Goal: Task Accomplishment & Management: Manage account settings

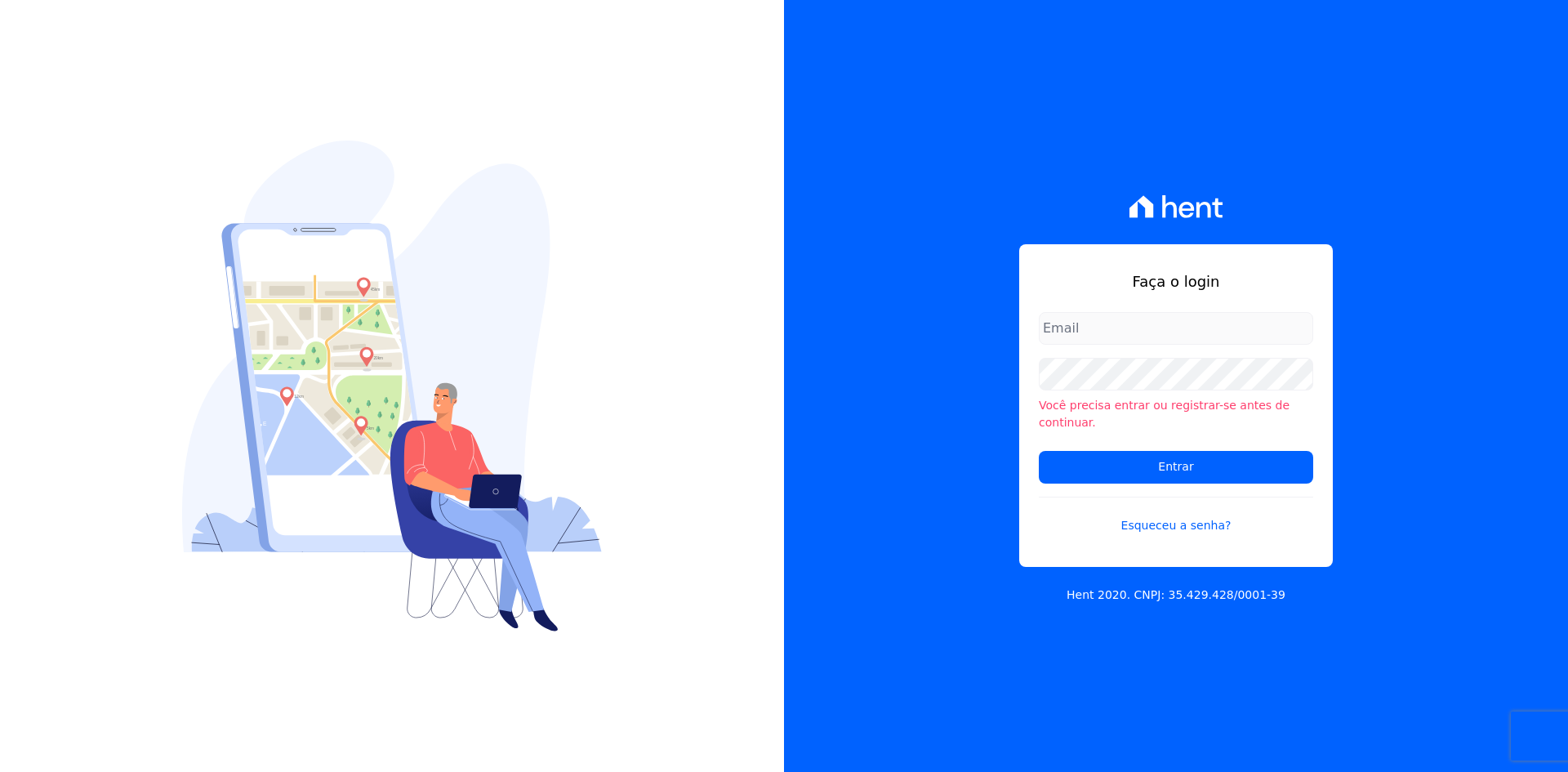
type input "[PERSON_NAME][EMAIL_ADDRESS][DOMAIN_NAME]"
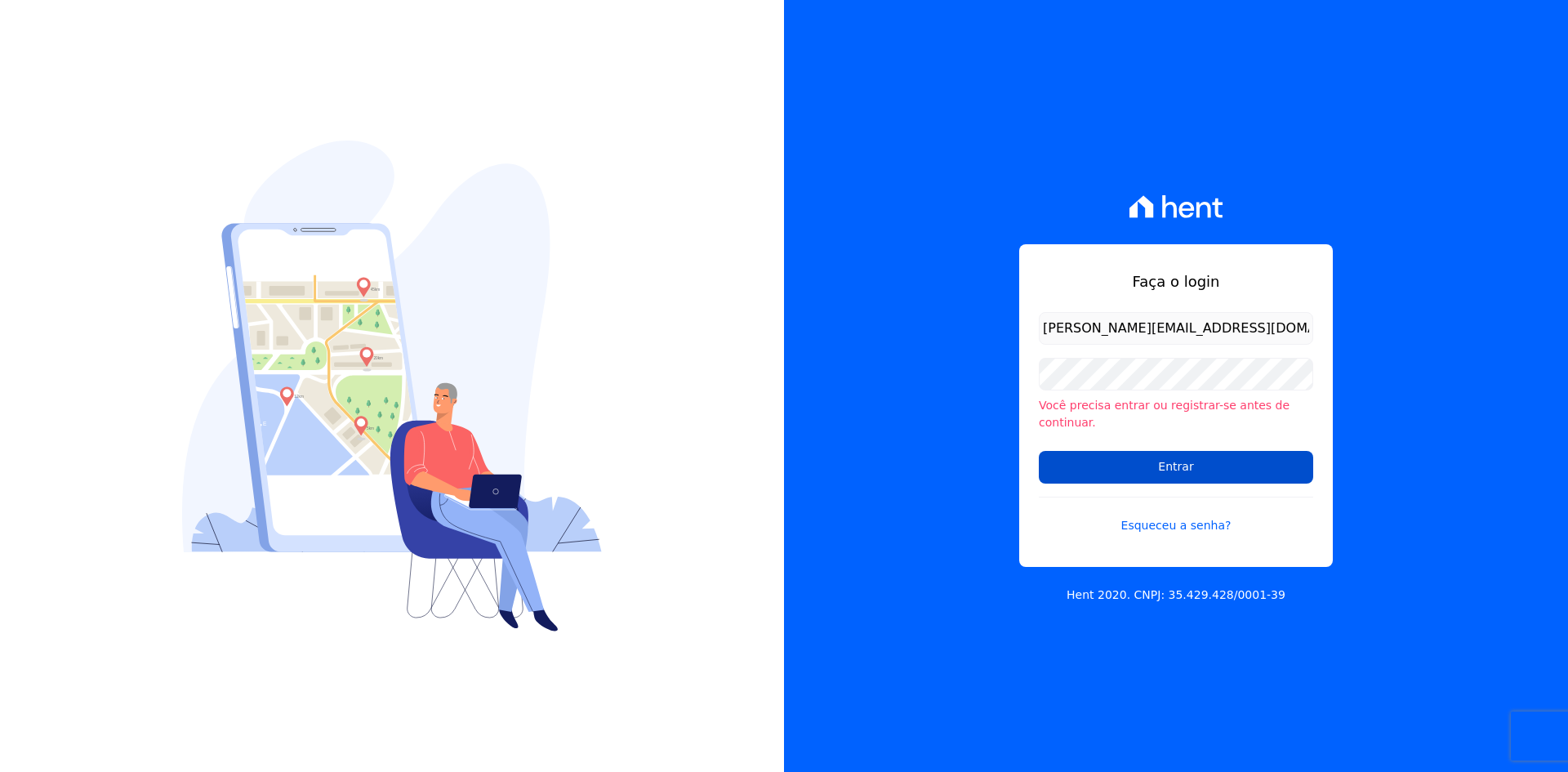
click at [1167, 456] on input "Entrar" at bounding box center [1176, 467] width 274 height 33
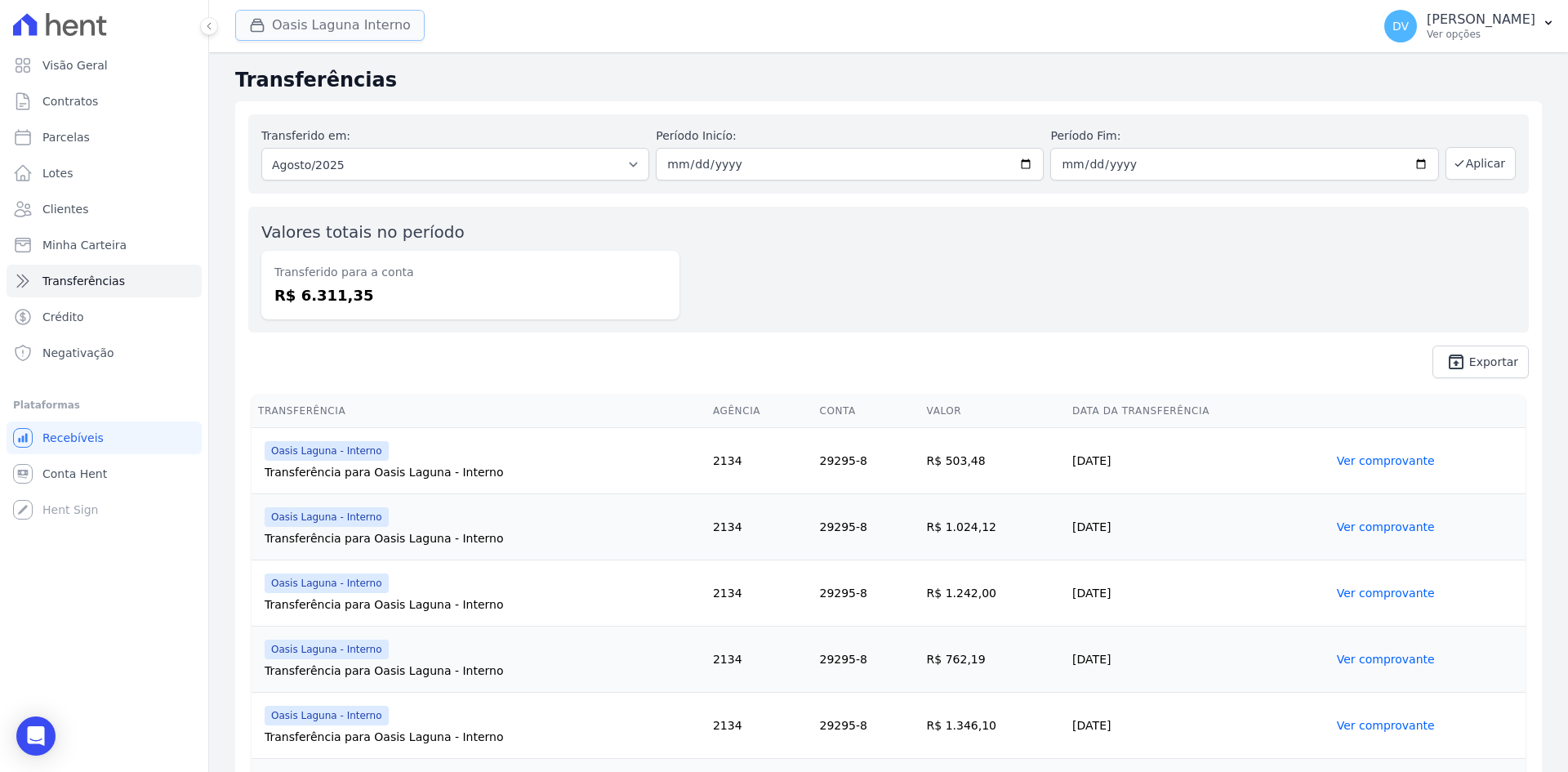
click at [296, 26] on button "Oasis Laguna Interno" at bounding box center [330, 25] width 190 height 31
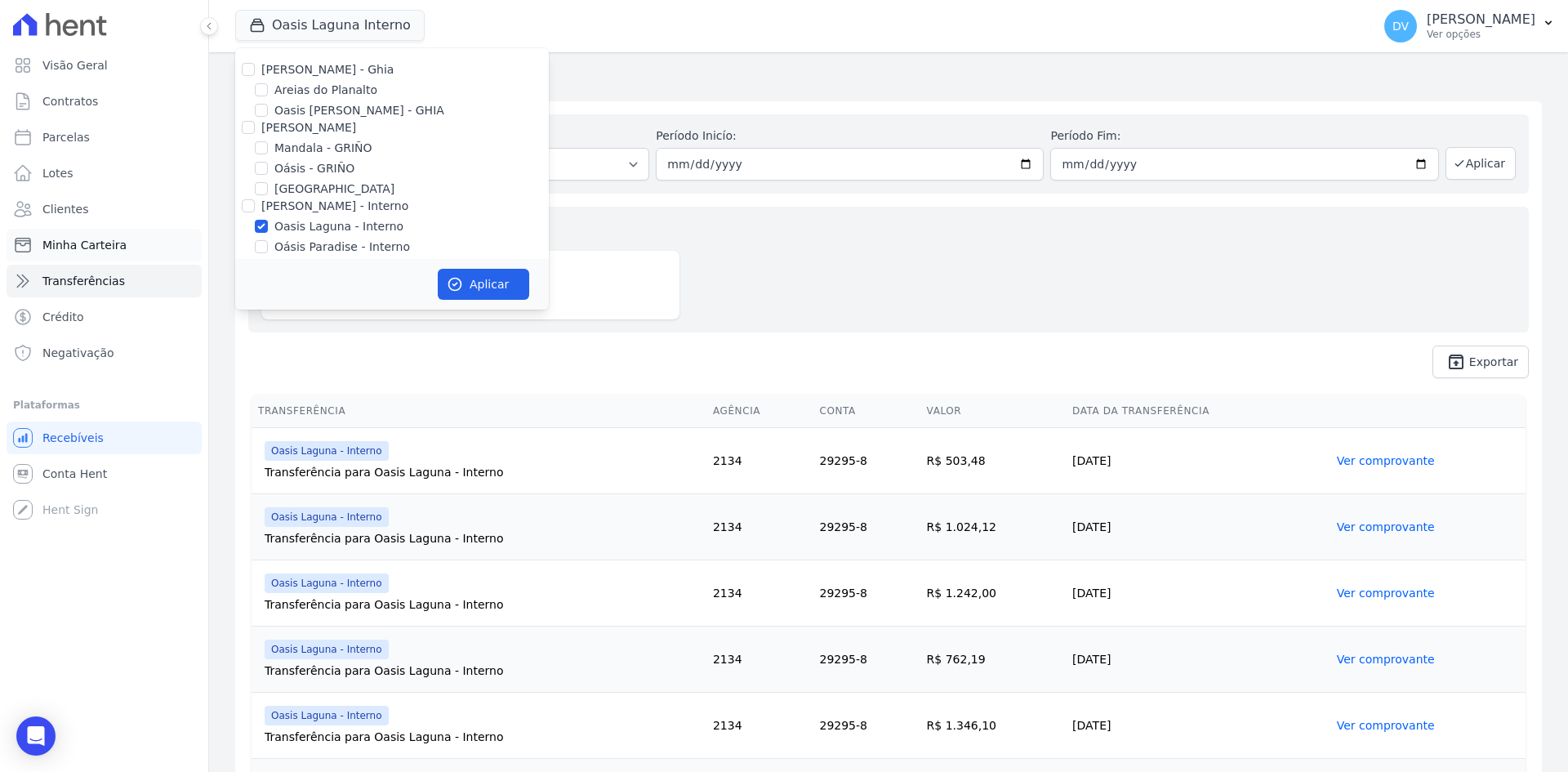
click at [86, 246] on span "Minha Carteira" at bounding box center [84, 245] width 84 height 16
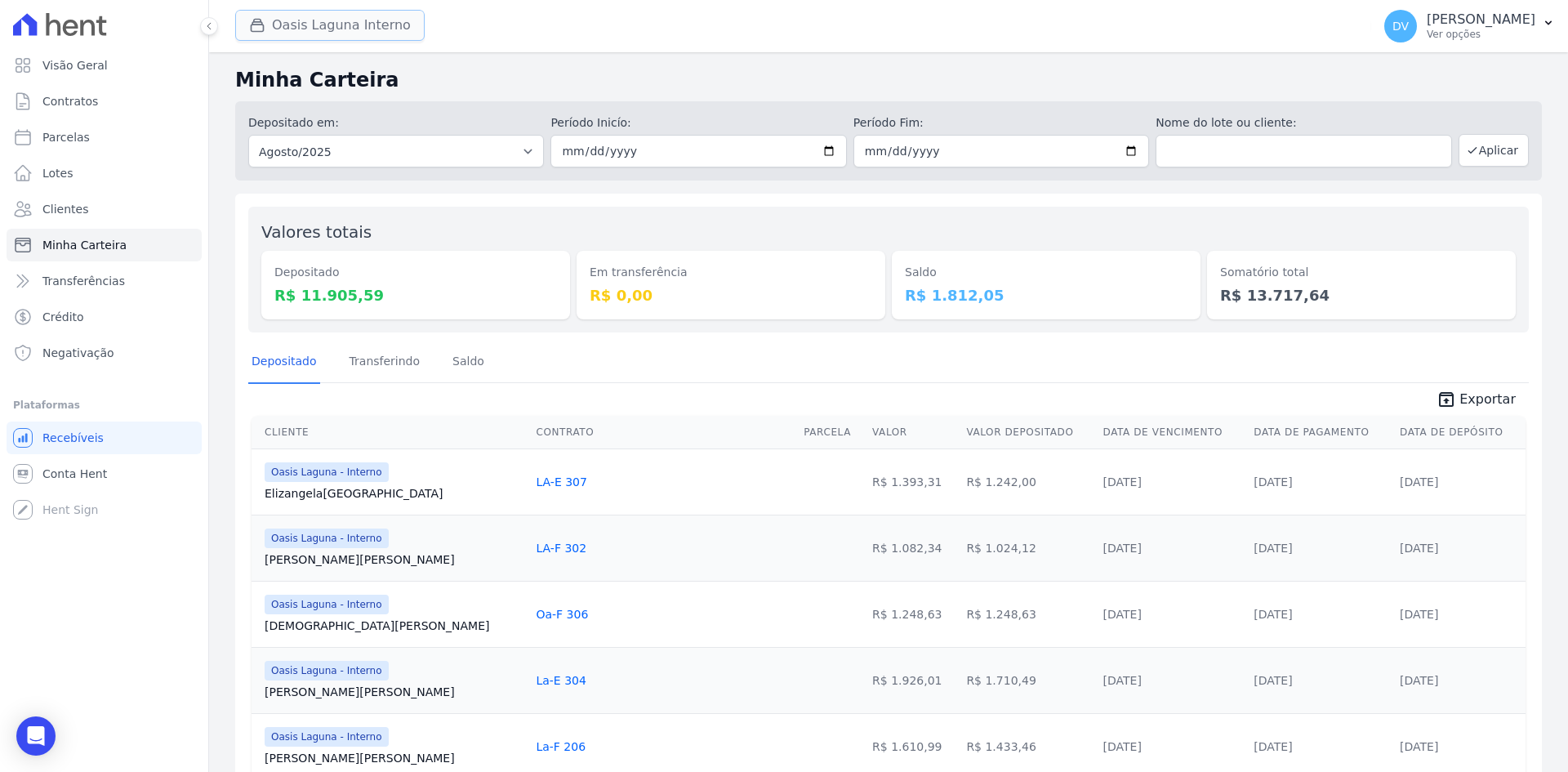
click at [315, 31] on button "Oasis Laguna Interno" at bounding box center [330, 25] width 190 height 31
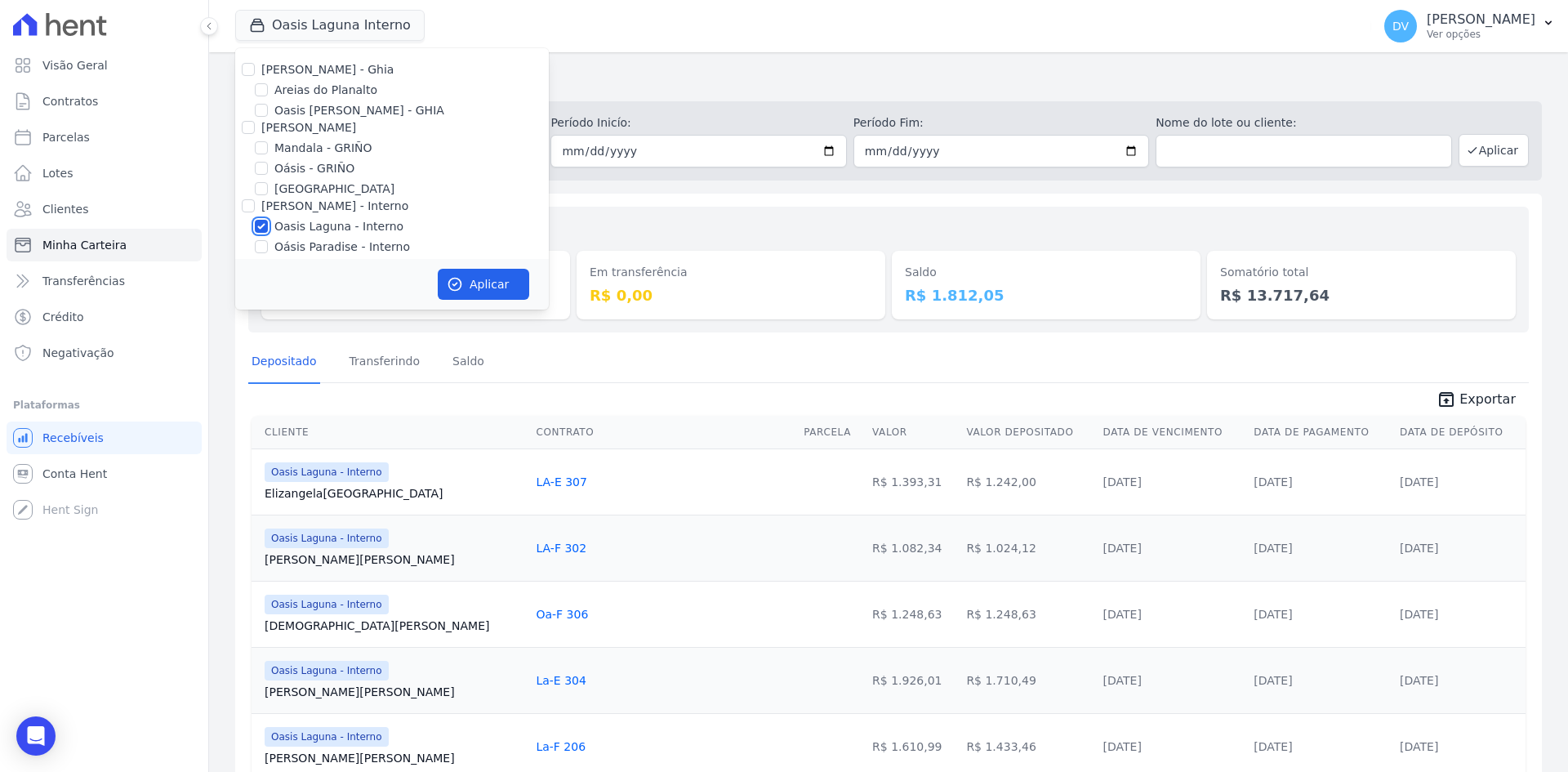
click at [260, 227] on input "Oasis Laguna - Interno" at bounding box center [261, 226] width 13 height 13
checkbox input "false"
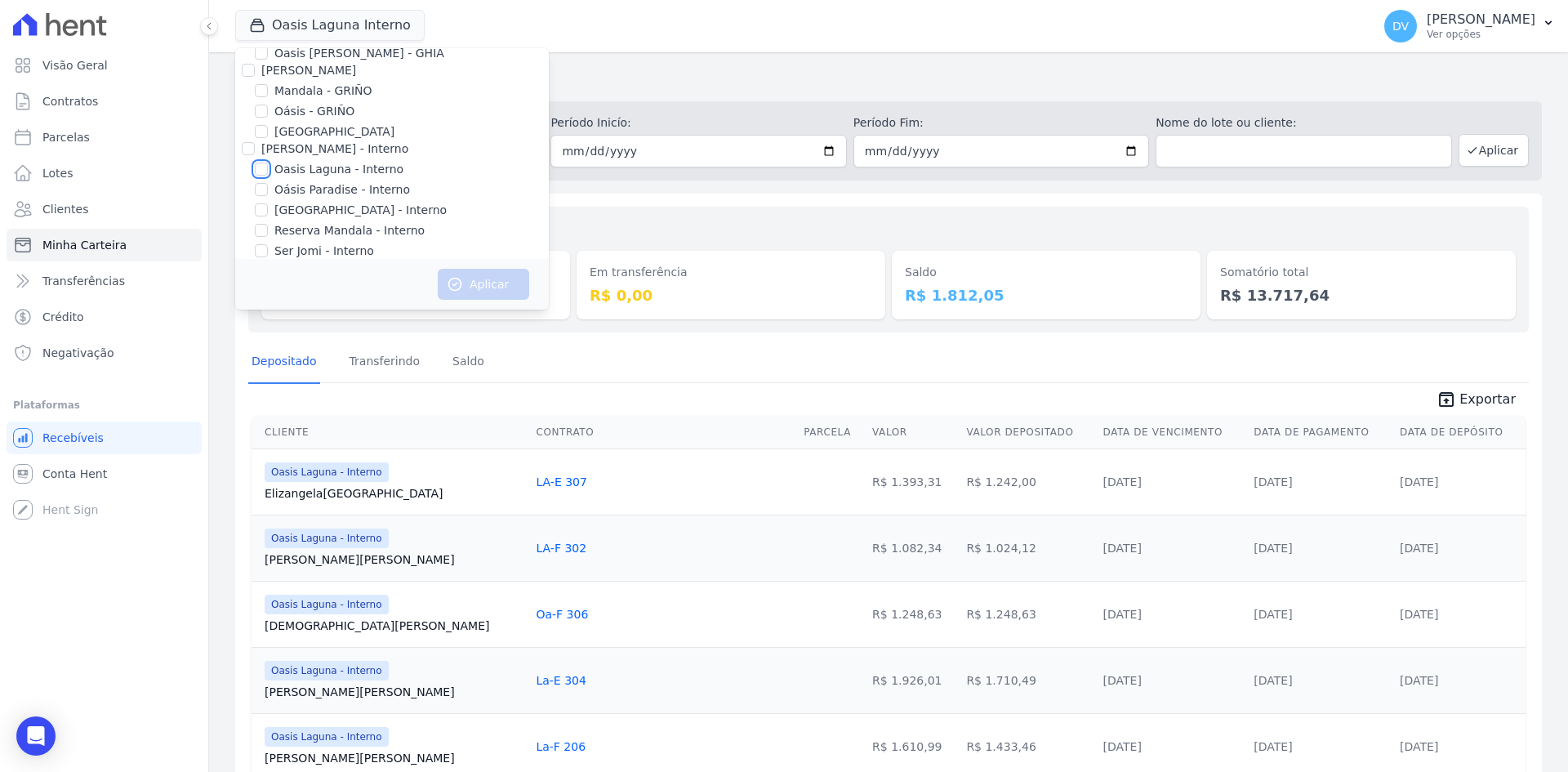
scroll to position [129, 0]
click at [261, 140] on input "Parque do Planalto - Interno" at bounding box center [261, 138] width 13 height 13
checkbox input "true"
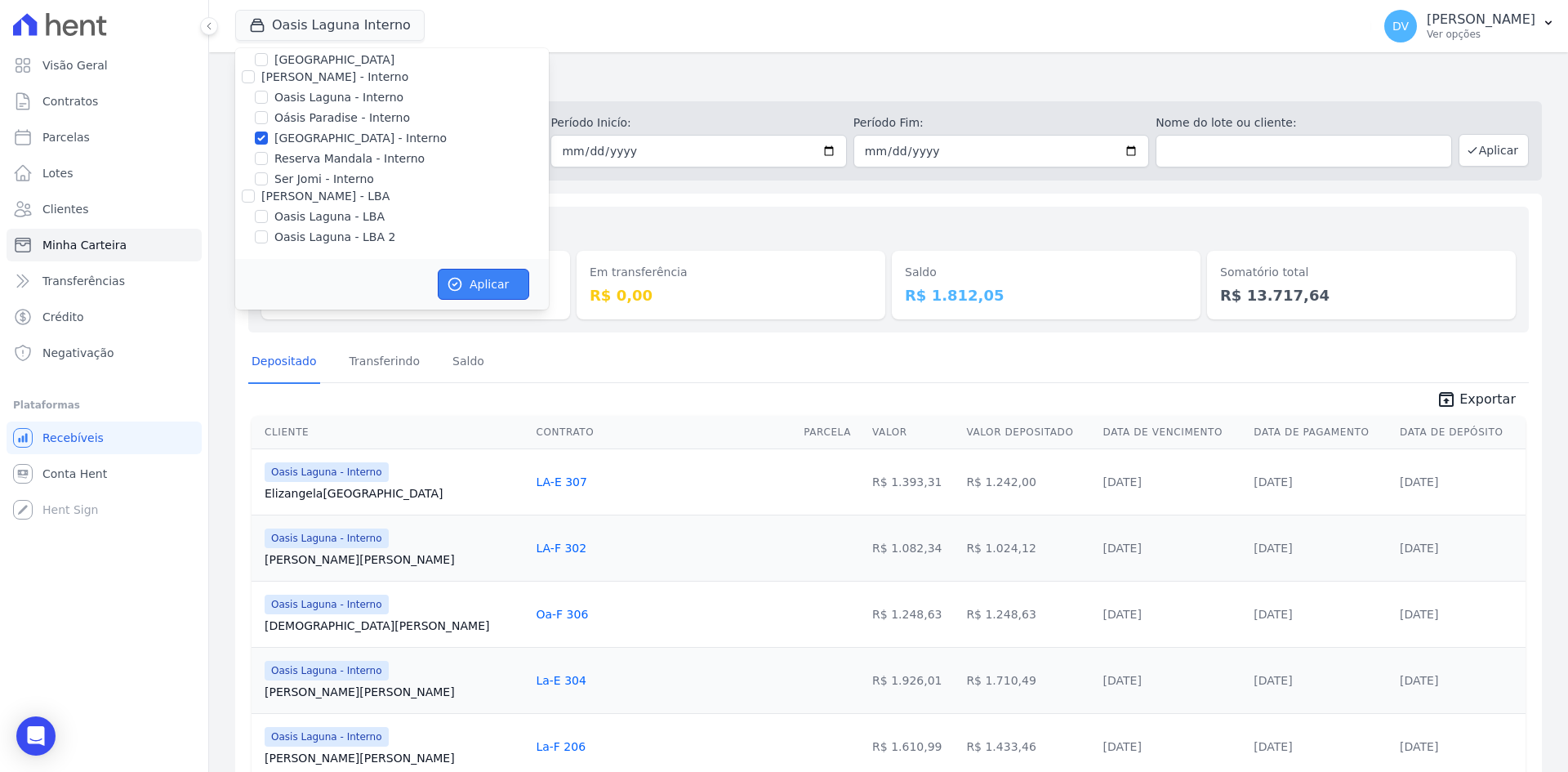
click at [474, 283] on button "Aplicar" at bounding box center [483, 284] width 91 height 31
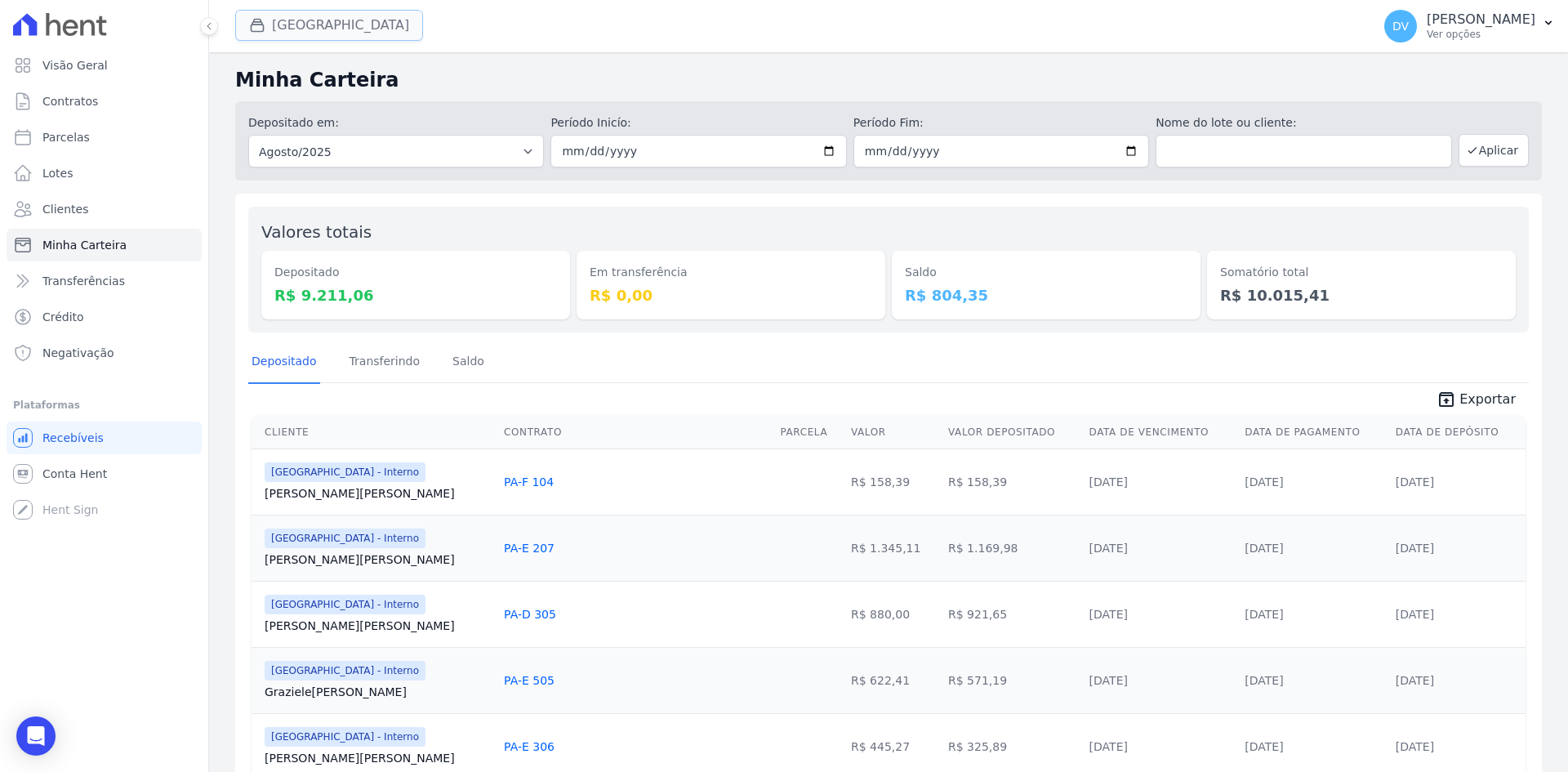
click at [320, 28] on button "Parque Do Planalto Interno" at bounding box center [329, 25] width 188 height 31
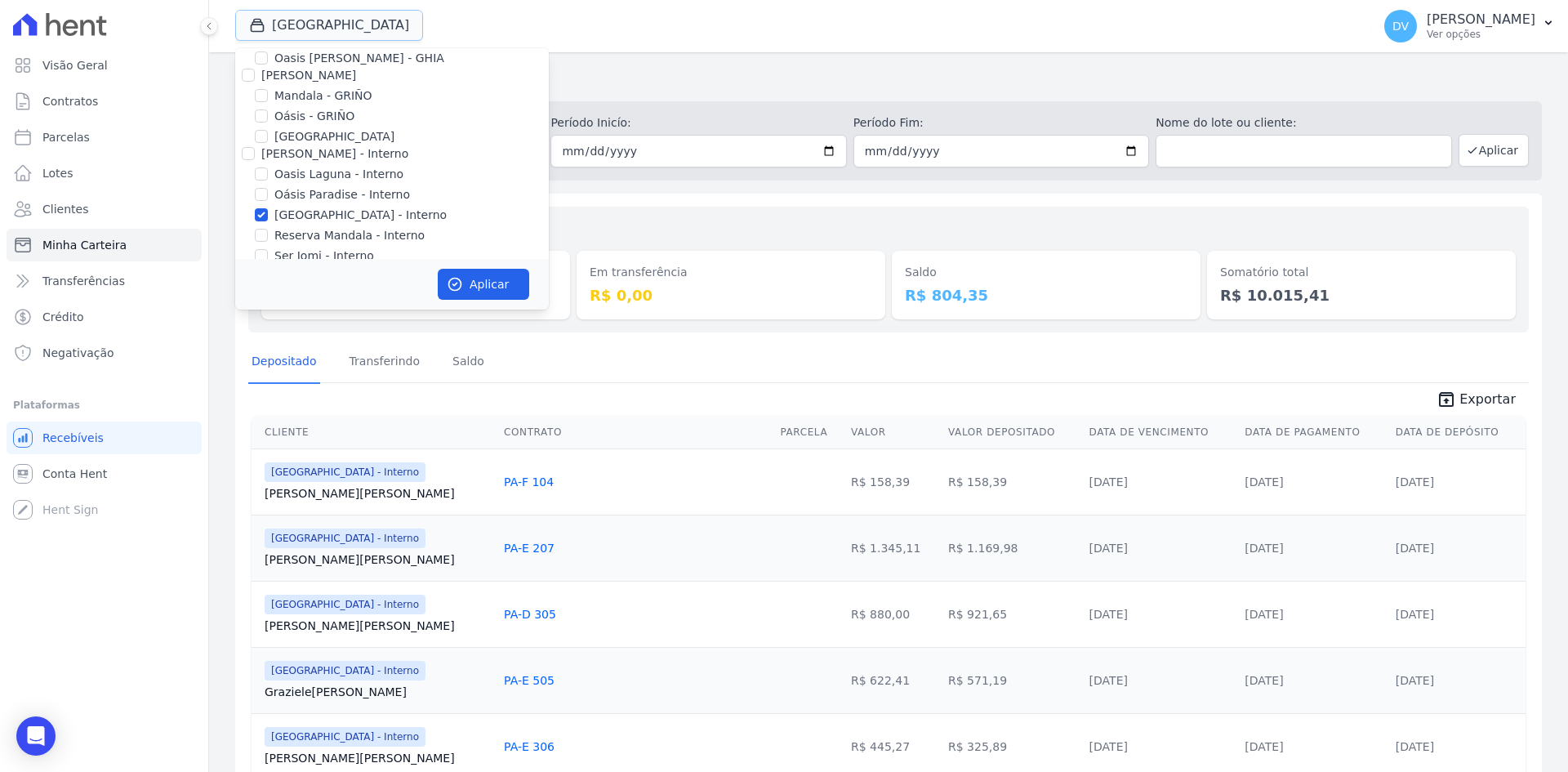
scroll to position [129, 0]
click at [258, 134] on input "Parque do Planalto - Interno" at bounding box center [261, 138] width 13 height 13
checkbox input "false"
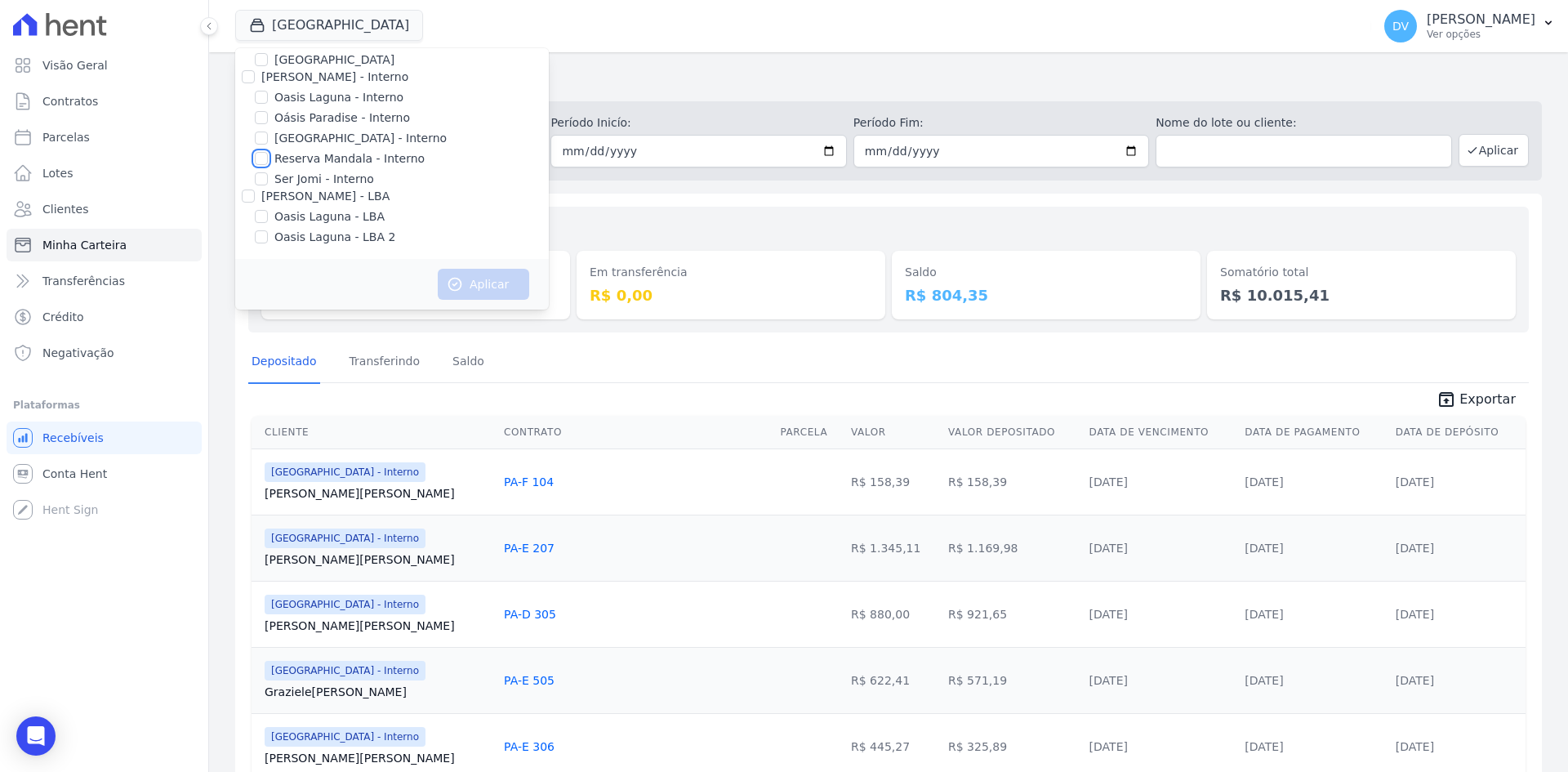
click at [258, 159] on input "Reserva Mandala - Interno" at bounding box center [261, 158] width 13 height 13
checkbox input "true"
click at [479, 286] on button "Aplicar" at bounding box center [483, 284] width 91 height 31
